Goal: Task Accomplishment & Management: Manage account settings

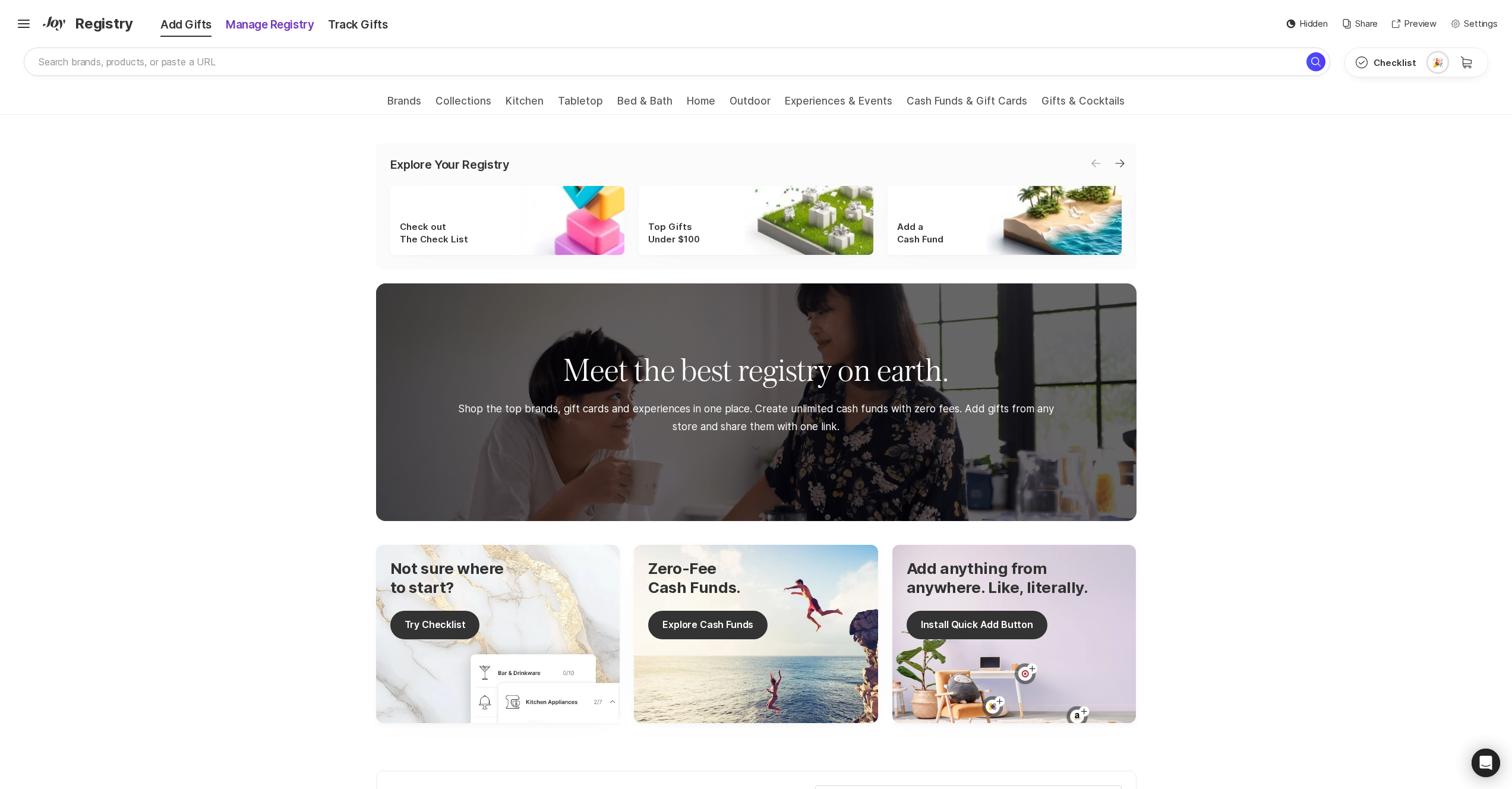
click at [282, 24] on div "Manage Registry" at bounding box center [269, 25] width 102 height 17
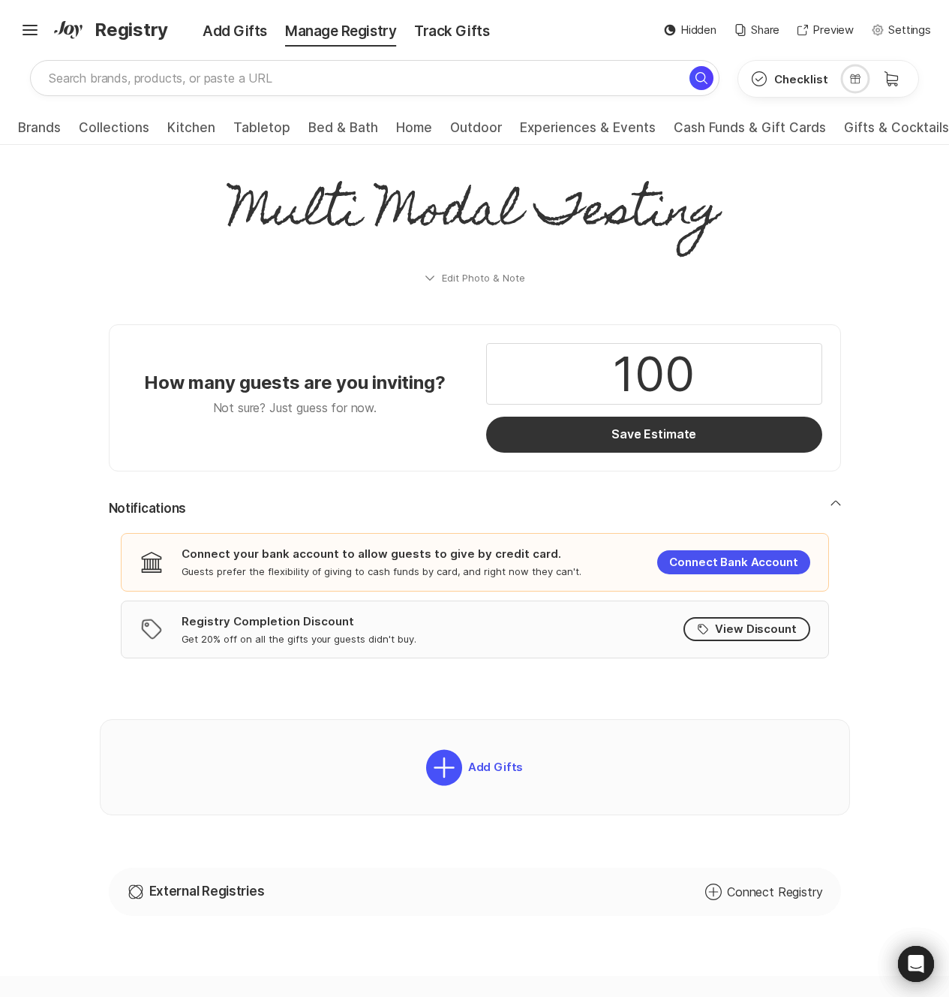
click at [179, 231] on p "Multi Modal Testing" at bounding box center [475, 214] width 696 height 91
click at [152, 235] on p "Multi Modal Testing" at bounding box center [475, 214] width 696 height 91
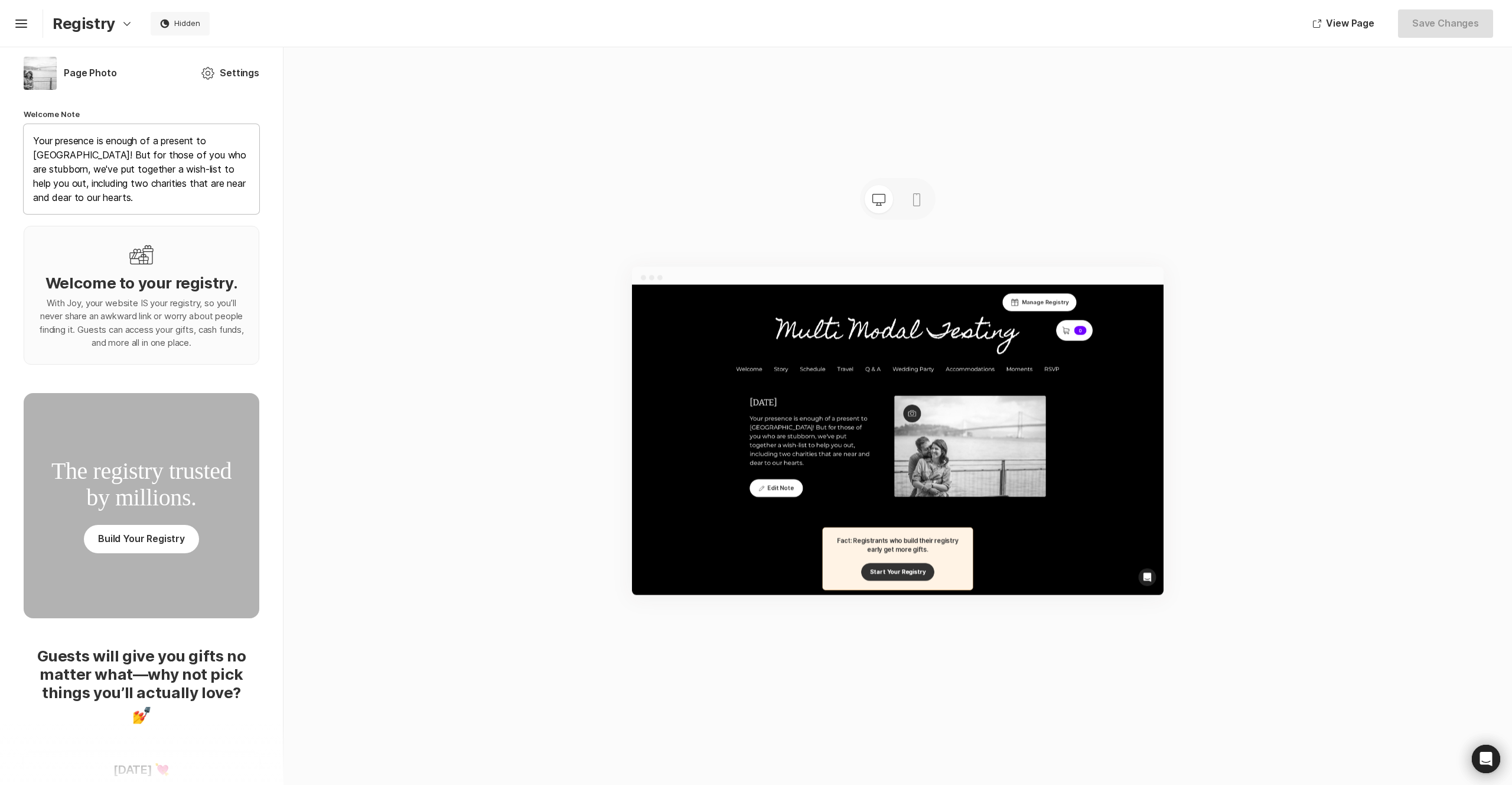
click at [105, 198] on textarea "Your presence is enough of a present to [GEOGRAPHIC_DATA]! But for those of you…" at bounding box center [141, 169] width 235 height 90
type textarea "x"
type textarea "Your presence is enough of a present to [GEOGRAPHIC_DATA]! But for those of you…"
type textarea "x"
click at [105, 22] on p "Registry" at bounding box center [84, 23] width 63 height 18
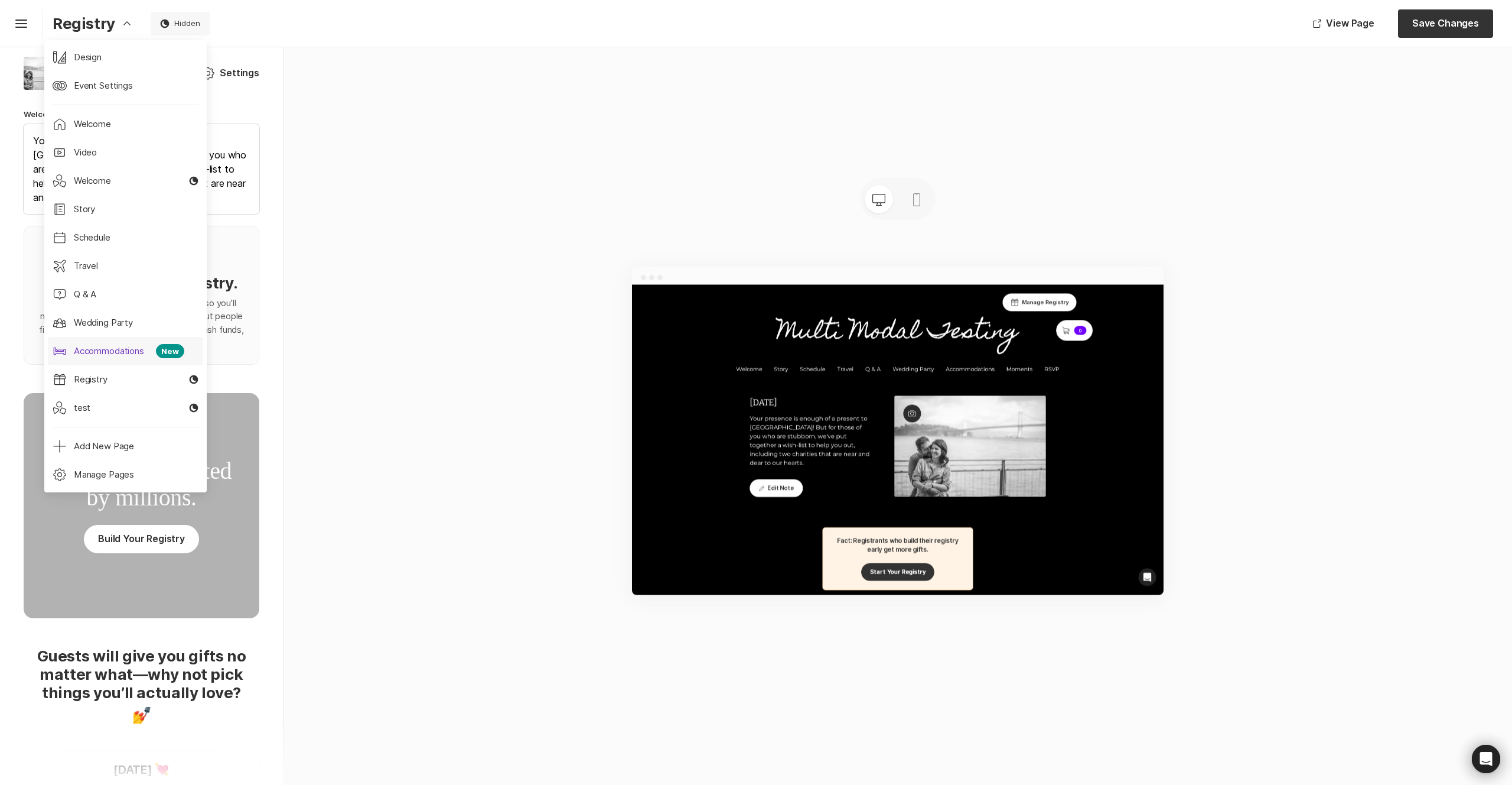
click at [129, 350] on p "Accommodations" at bounding box center [109, 351] width 75 height 13
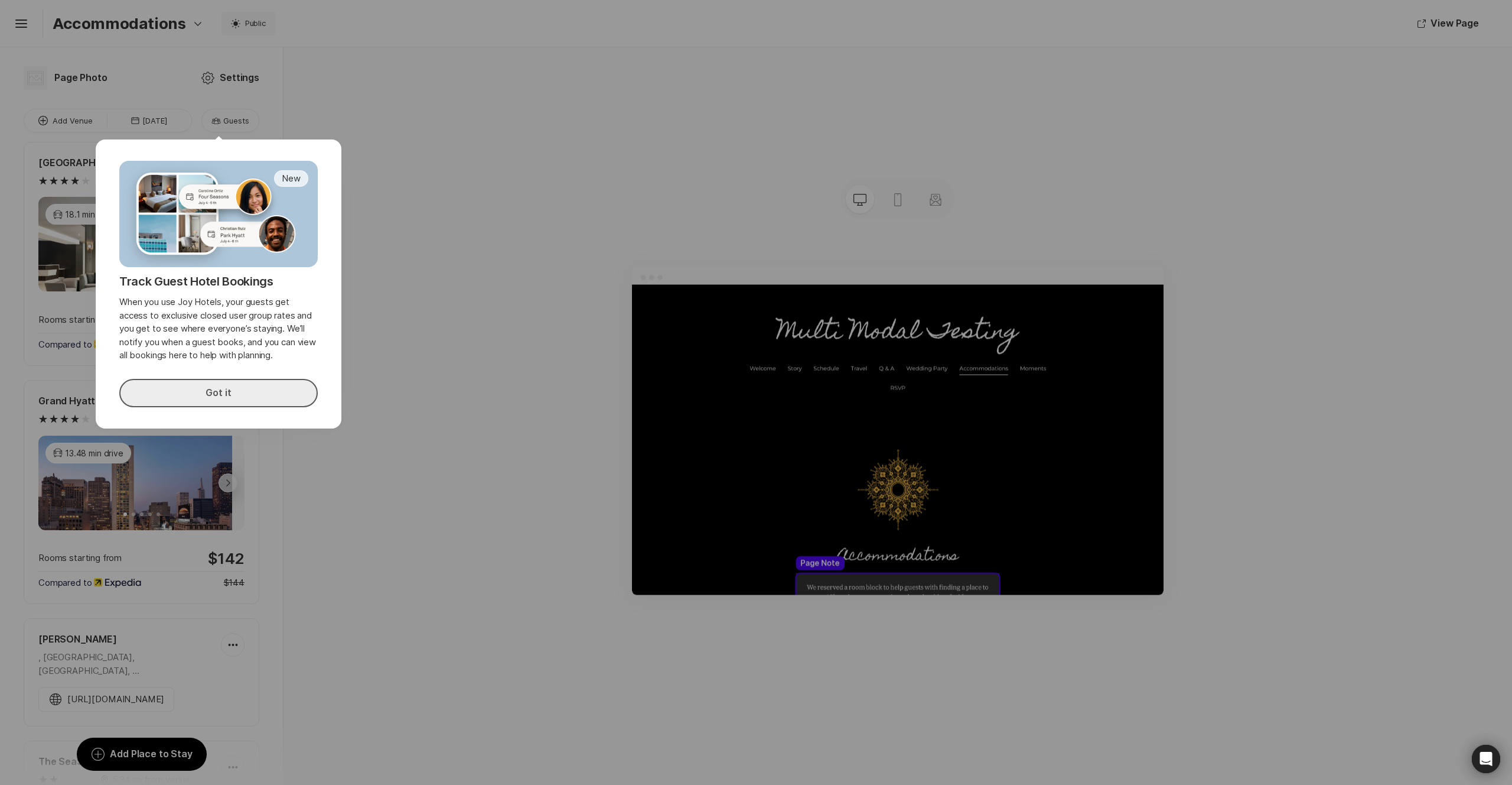
click at [241, 404] on button "Got it" at bounding box center [219, 393] width 198 height 28
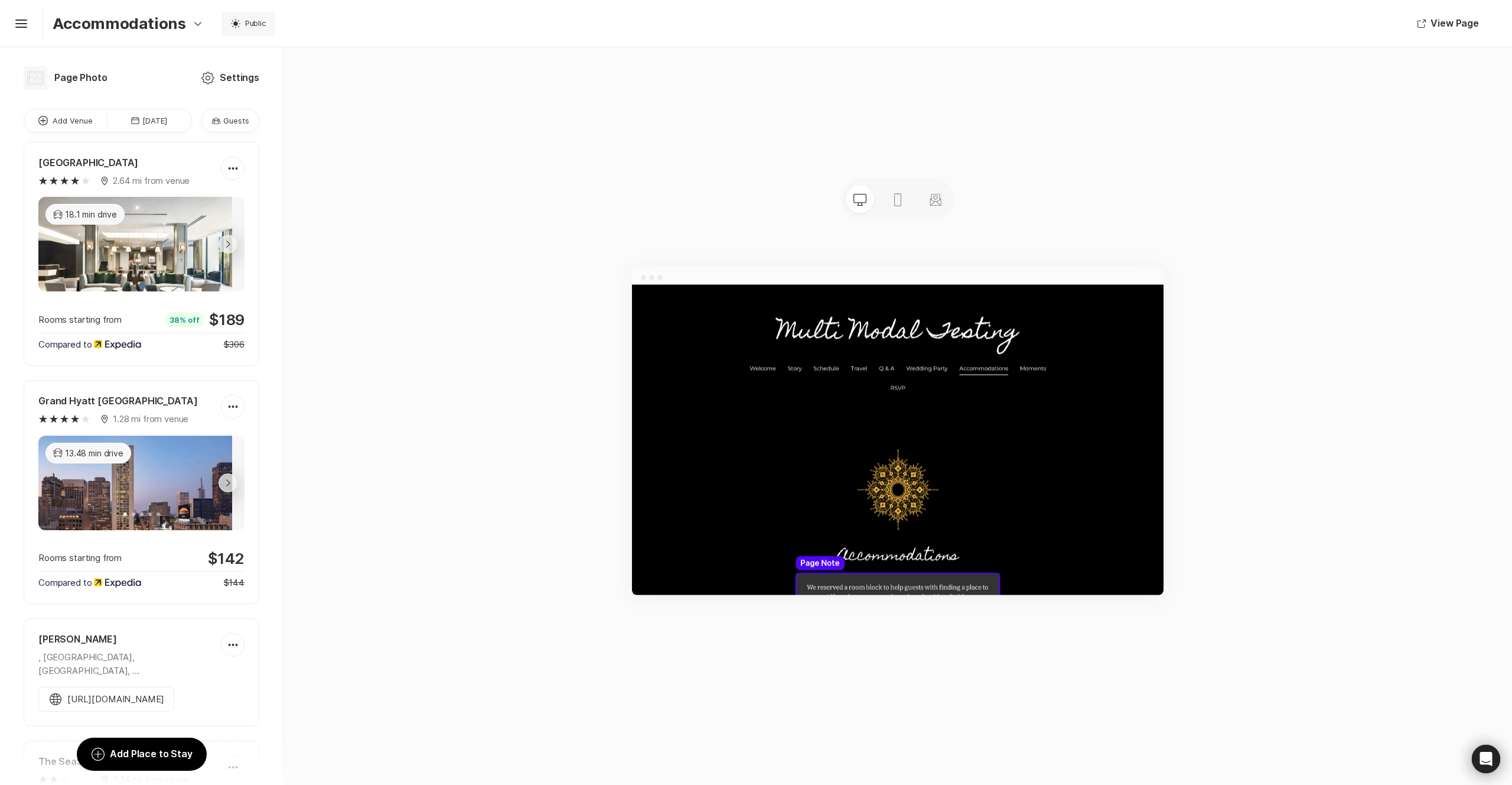
click at [130, 18] on p "Accommodations" at bounding box center [120, 23] width 134 height 18
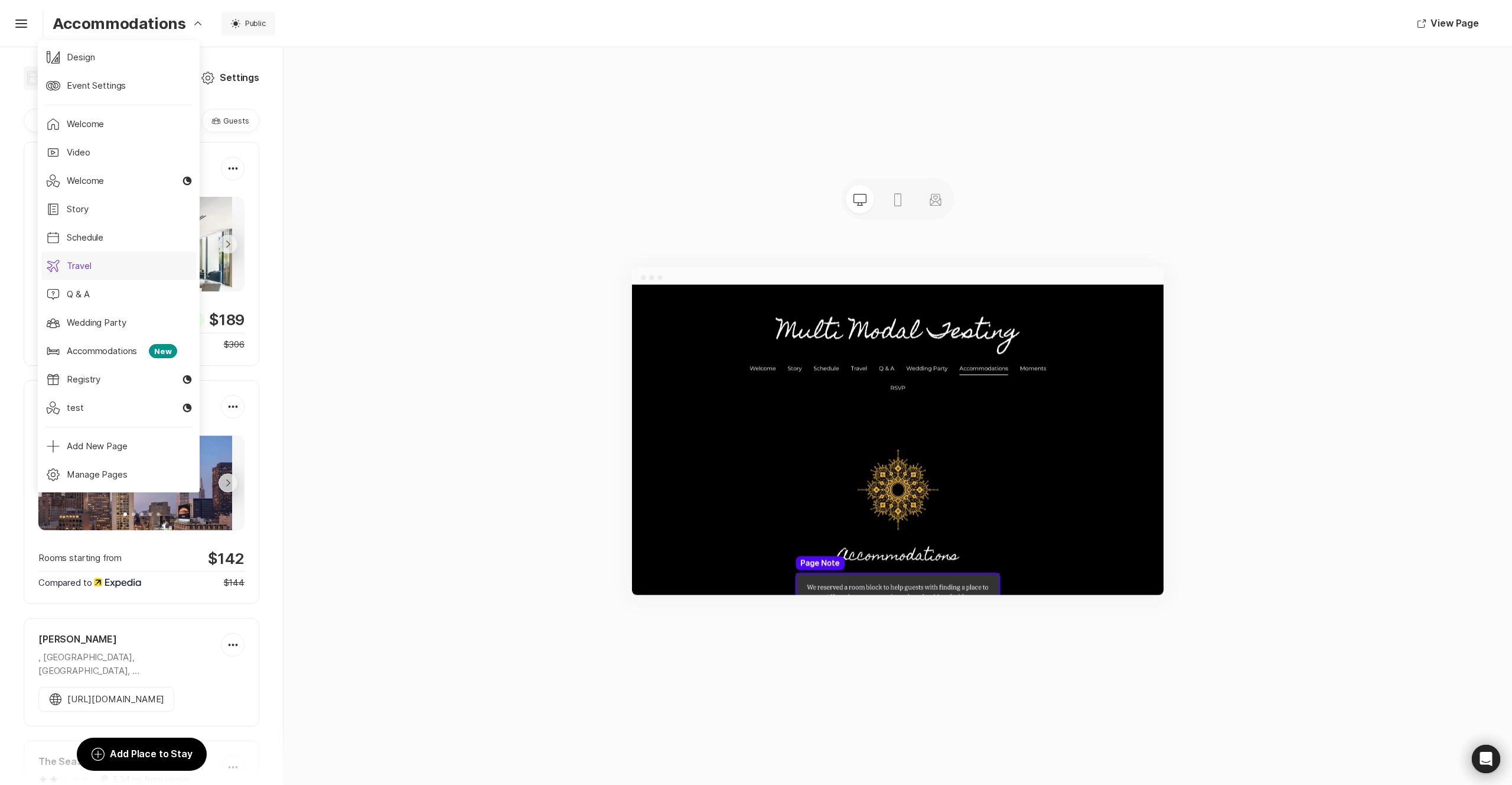
click at [133, 270] on link "Plane Travel" at bounding box center [119, 266] width 155 height 28
